Goal: Check status: Check status

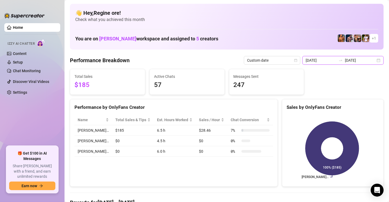
click at [318, 60] on input "[DATE]" at bounding box center [321, 60] width 31 height 6
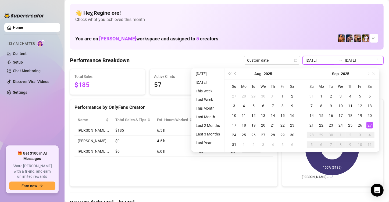
type input "[DATE]"
click at [370, 123] on div "27" at bounding box center [369, 125] width 6 height 6
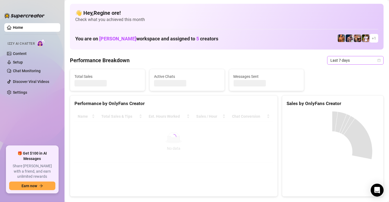
click at [345, 61] on span "Last 7 days" at bounding box center [355, 60] width 50 height 8
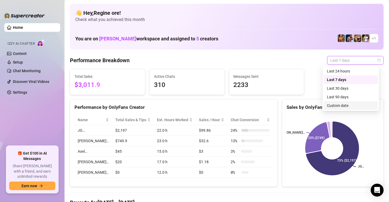
click at [337, 105] on div "Custom date" at bounding box center [351, 105] width 48 height 6
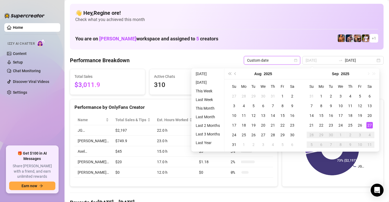
type input "[DATE]"
click at [366, 124] on div "27" at bounding box center [369, 125] width 6 height 6
click at [369, 124] on div "27" at bounding box center [369, 125] width 6 height 6
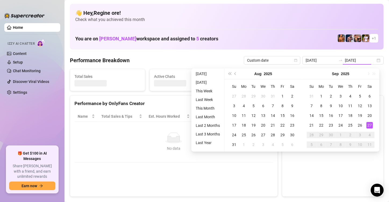
type input "[DATE]"
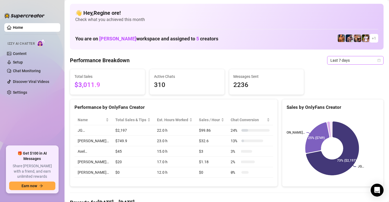
click at [349, 61] on span "Last 7 days" at bounding box center [355, 60] width 50 height 8
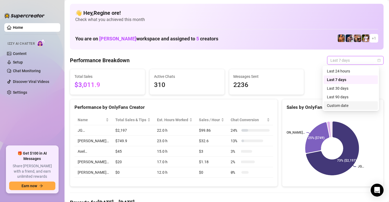
click at [351, 106] on div "Custom date" at bounding box center [351, 105] width 48 height 6
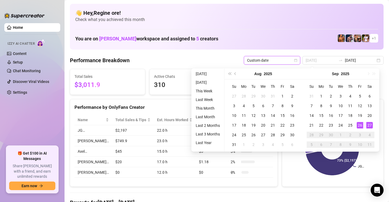
type input "[DATE]"
click at [369, 125] on div "27" at bounding box center [369, 125] width 6 height 6
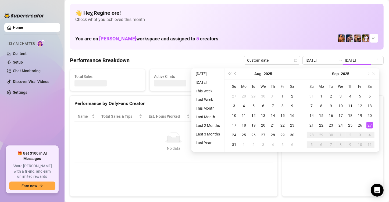
type input "[DATE]"
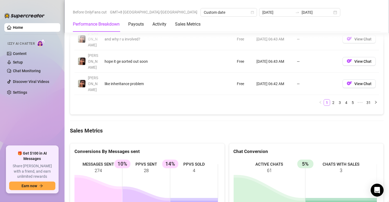
scroll to position [726, 0]
